Goal: Browse casually

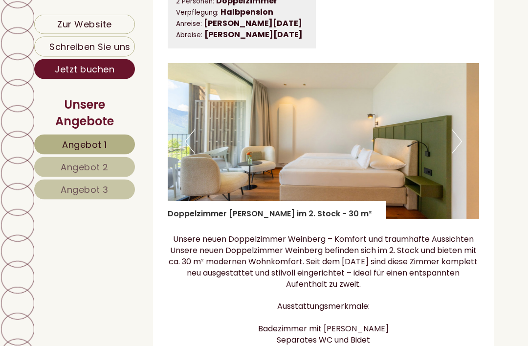
scroll to position [1404, 0]
click at [476, 148] on img at bounding box center [324, 141] width 312 height 156
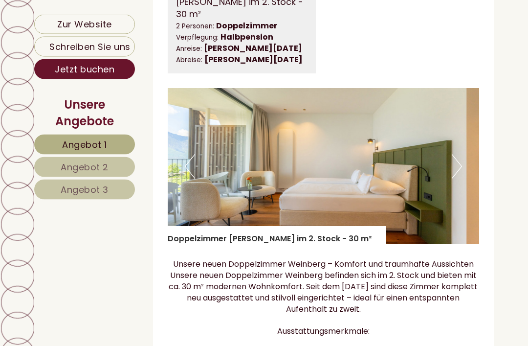
click at [462, 179] on button "Next" at bounding box center [457, 167] width 10 height 24
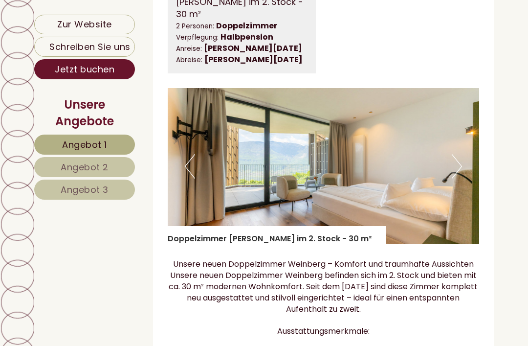
click at [463, 178] on img at bounding box center [324, 166] width 312 height 156
click at [459, 178] on button "Next" at bounding box center [457, 166] width 10 height 24
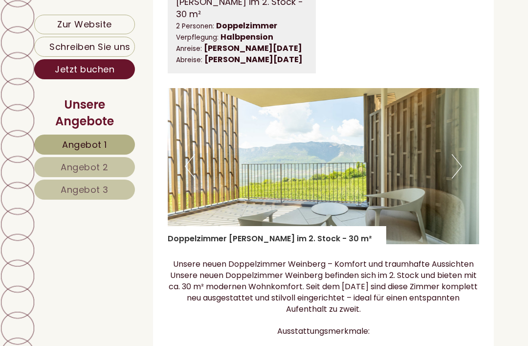
click at [459, 179] on button "Next" at bounding box center [457, 166] width 10 height 24
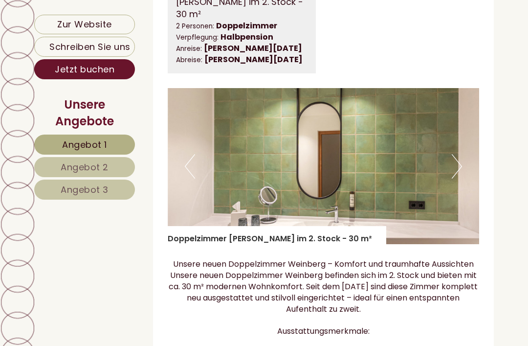
click at [460, 174] on button "Next" at bounding box center [457, 166] width 10 height 24
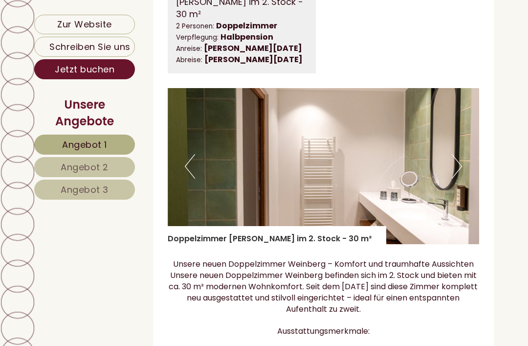
click at [457, 176] on button "Next" at bounding box center [457, 166] width 10 height 24
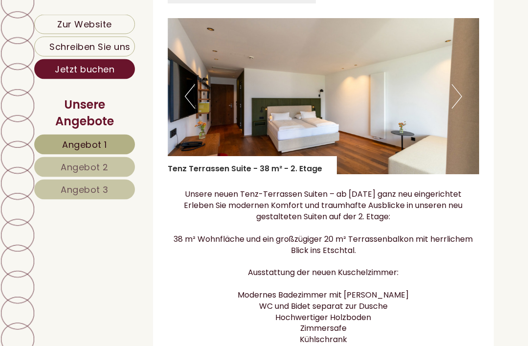
scroll to position [662, 0]
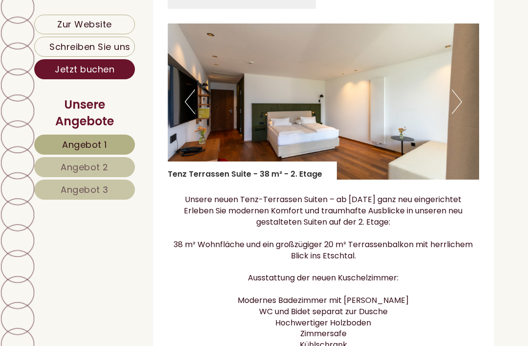
click at [462, 116] on img at bounding box center [324, 101] width 312 height 156
click at [467, 117] on img at bounding box center [324, 101] width 312 height 156
click at [466, 115] on img at bounding box center [324, 101] width 312 height 156
click at [454, 114] on button "Next" at bounding box center [457, 102] width 10 height 24
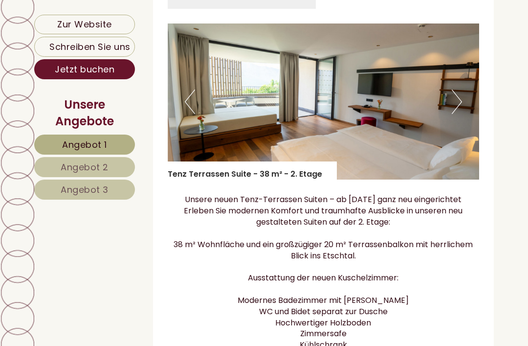
click at [457, 114] on button "Next" at bounding box center [457, 102] width 10 height 24
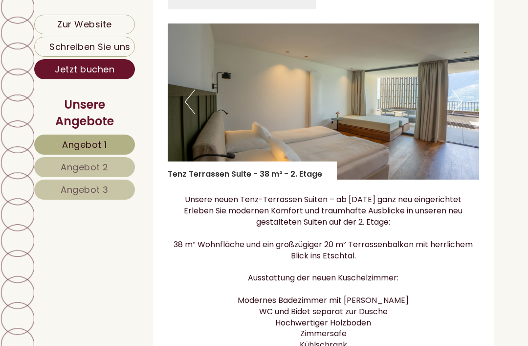
click at [459, 114] on button "Next" at bounding box center [457, 102] width 10 height 24
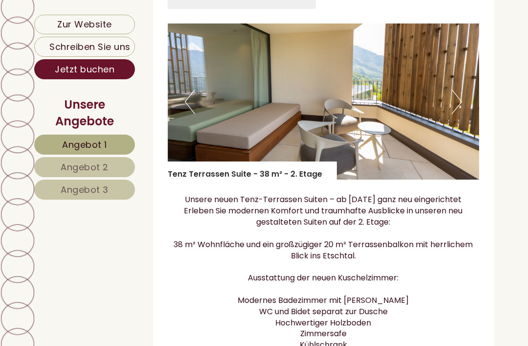
click at [460, 114] on button "Next" at bounding box center [457, 102] width 10 height 24
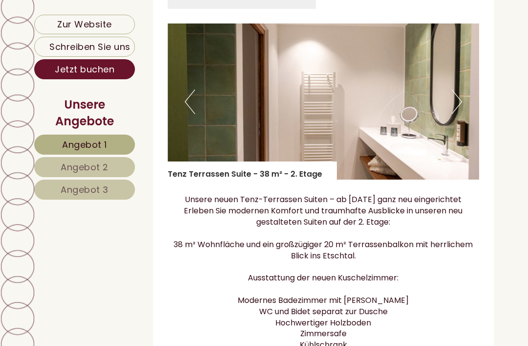
click at [459, 114] on button "Next" at bounding box center [457, 102] width 10 height 24
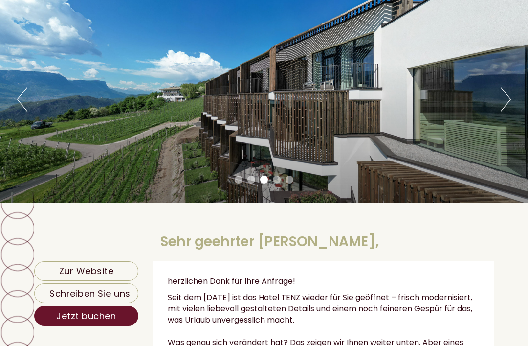
scroll to position [77, 0]
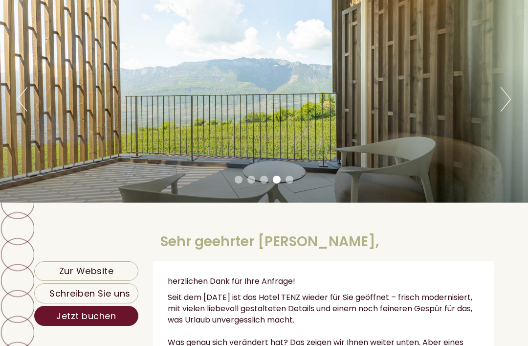
click at [505, 91] on button "Next" at bounding box center [506, 99] width 10 height 24
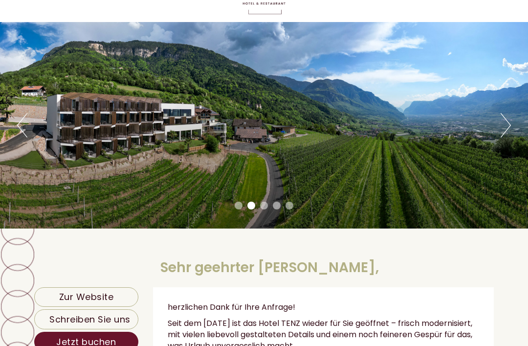
scroll to position [51, 0]
click at [507, 130] on button "Next" at bounding box center [506, 125] width 10 height 24
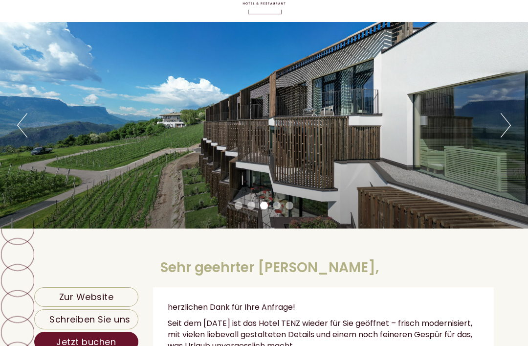
click at [505, 132] on button "Next" at bounding box center [506, 125] width 10 height 24
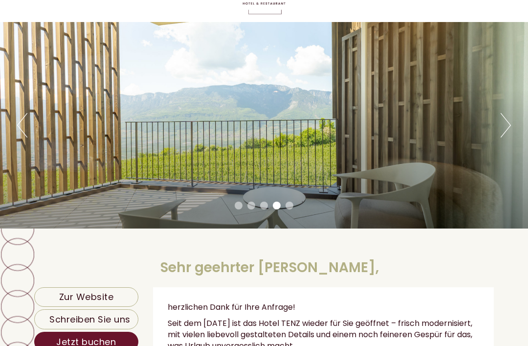
click at [505, 129] on button "Next" at bounding box center [506, 125] width 10 height 24
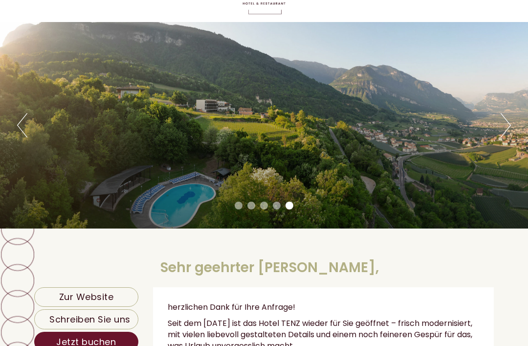
click at [496, 127] on div "Previous Next 1 2 3 4 5" at bounding box center [264, 125] width 528 height 206
click at [501, 132] on button "Next" at bounding box center [506, 125] width 10 height 24
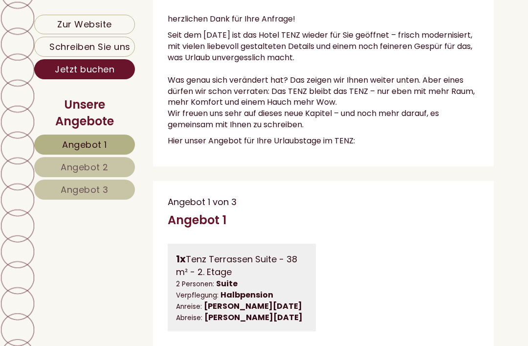
scroll to position [355, 0]
